Goal: Find specific page/section: Find specific page/section

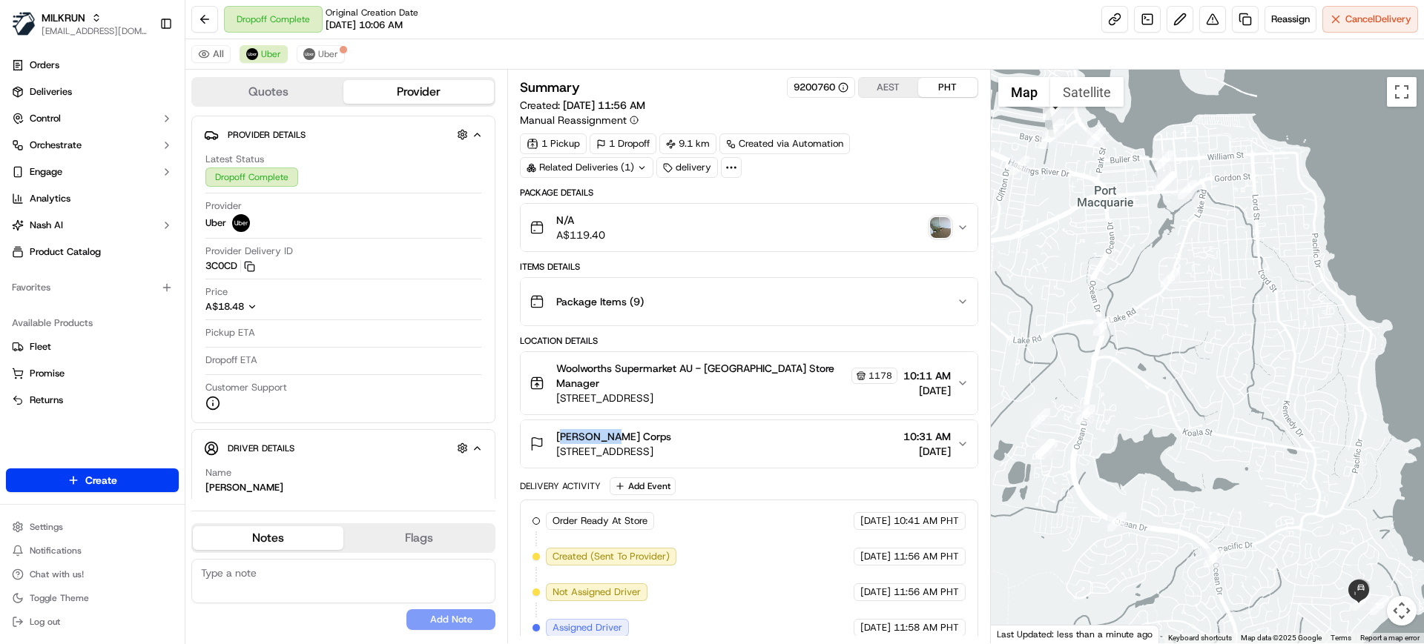
drag, startPoint x: 575, startPoint y: 438, endPoint x: 541, endPoint y: 438, distance: 34.9
click at [541, 438] on div "[PERSON_NAME] Corps [STREET_ADDRESS]" at bounding box center [601, 444] width 142 height 30
copy span "[PERSON_NAME] Corps"
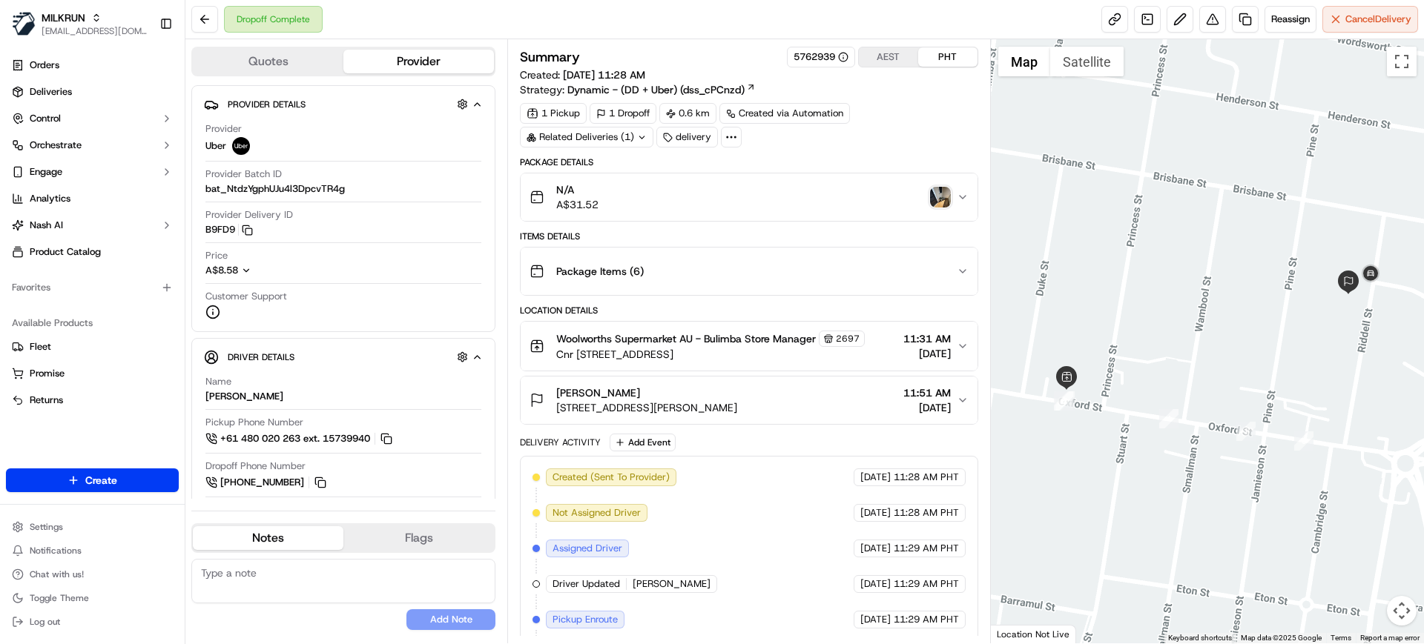
click at [713, 340] on span "Woolworths Supermarket AU - Bulimba Store Manager" at bounding box center [686, 338] width 260 height 15
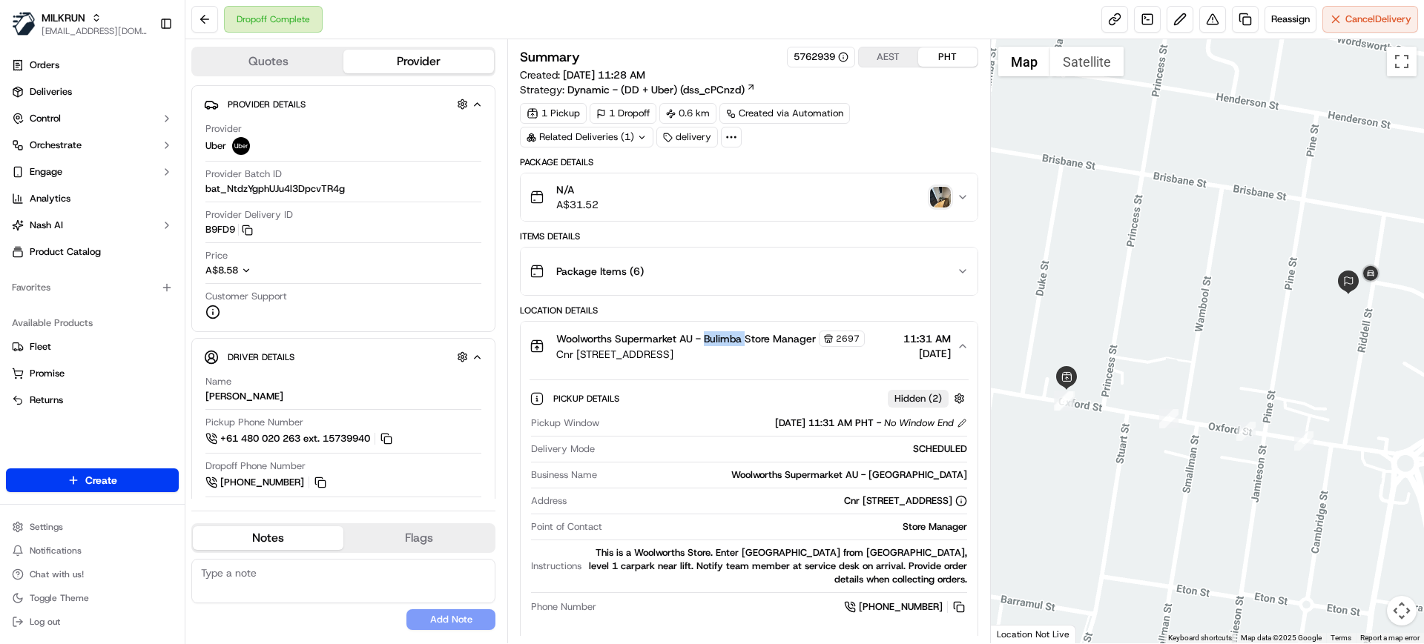
click at [713, 340] on span "Woolworths Supermarket AU - Bulimba Store Manager" at bounding box center [686, 338] width 260 height 15
copy span "Bulimba"
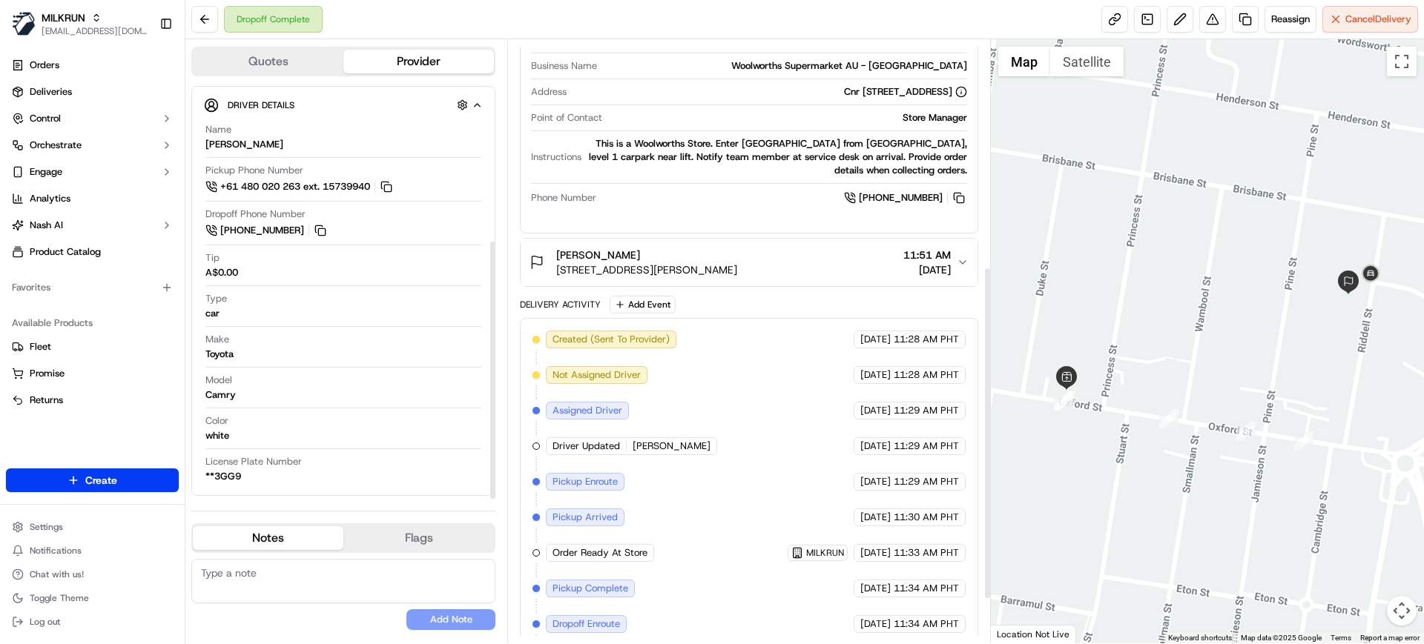
scroll to position [490, 0]
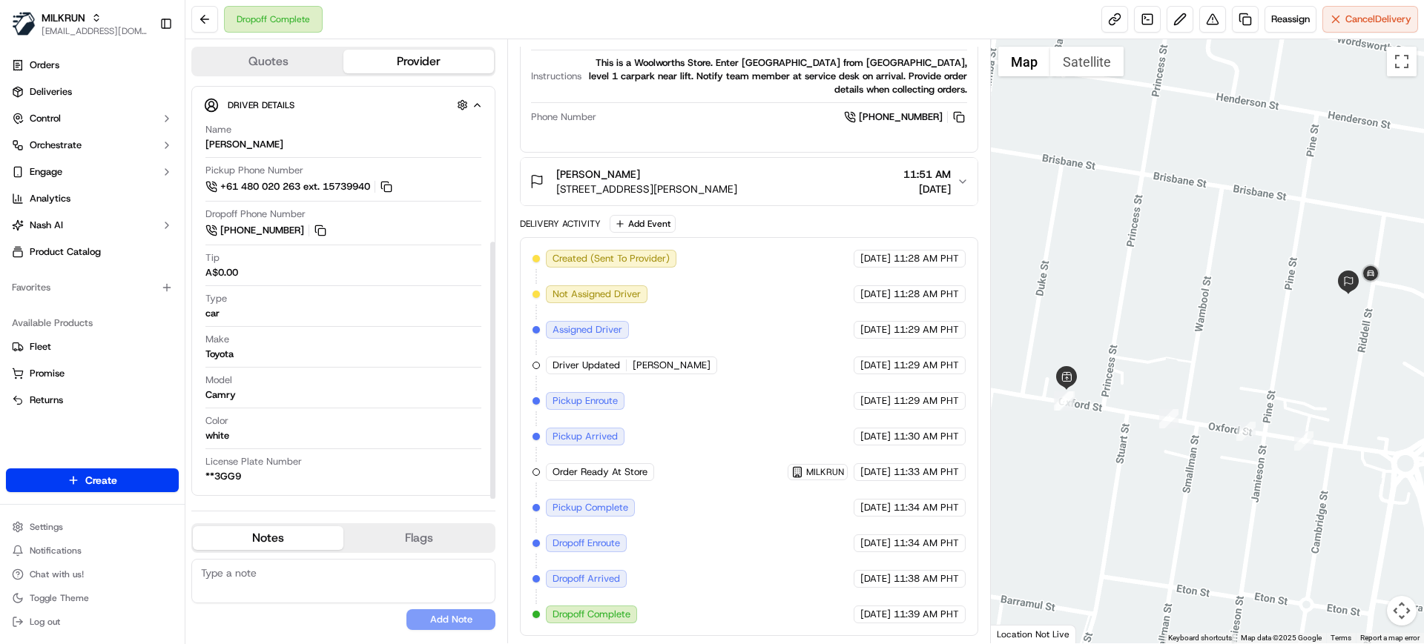
click at [120, 435] on div "Orders Deliveries Control Orchestrate Engage Analytics Nash AI Product Catalog …" at bounding box center [92, 251] width 185 height 409
click at [596, 5] on div "Dropoff Complete Reassign Cancel Delivery" at bounding box center [804, 19] width 1238 height 39
